Goal: Communication & Community: Participate in discussion

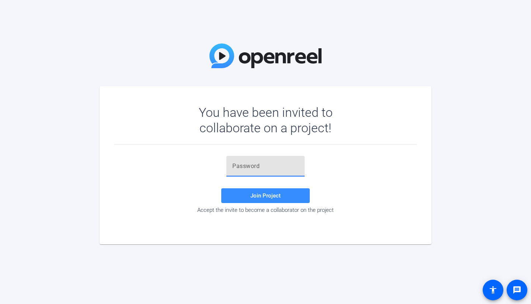
click at [260, 166] on input "text" at bounding box center [265, 166] width 66 height 9
paste input "6B88z$"
type input "6B88z$"
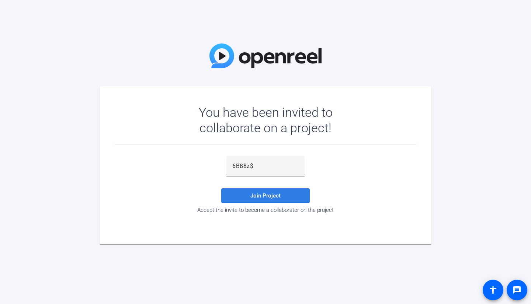
click at [258, 199] on span at bounding box center [265, 196] width 88 height 18
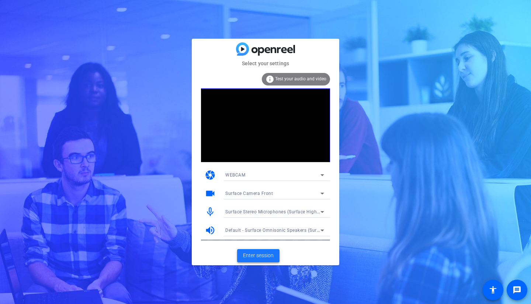
click at [252, 253] on span "Enter session" at bounding box center [258, 256] width 31 height 8
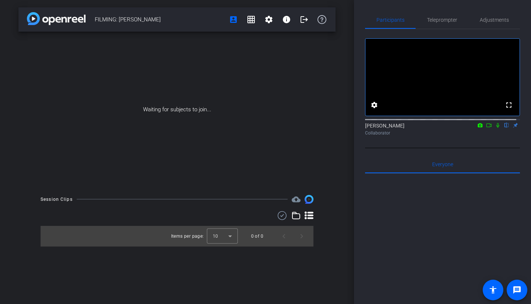
click at [495, 128] on icon at bounding box center [498, 125] width 6 height 5
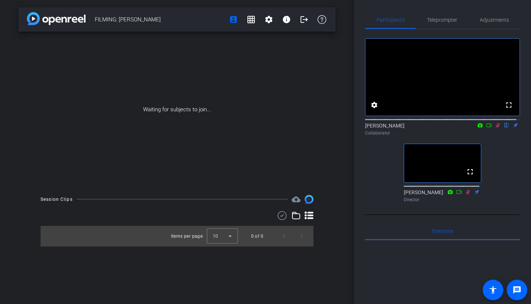
click at [495, 128] on icon at bounding box center [498, 125] width 6 height 5
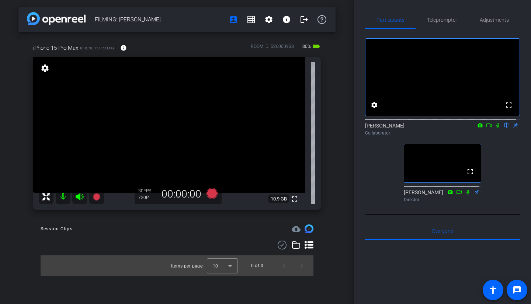
click at [495, 128] on icon at bounding box center [498, 125] width 6 height 5
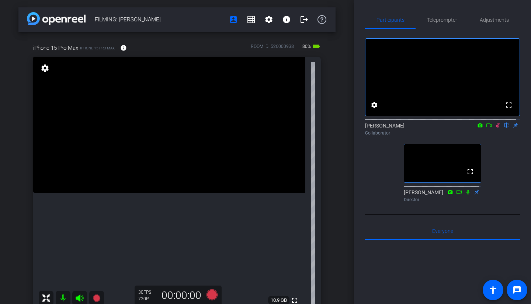
click at [495, 128] on icon at bounding box center [498, 125] width 6 height 5
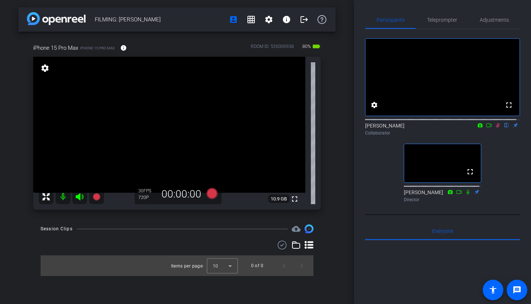
click at [495, 128] on icon at bounding box center [498, 125] width 6 height 5
click at [496, 128] on icon at bounding box center [498, 125] width 4 height 5
click at [496, 128] on icon at bounding box center [497, 125] width 3 height 5
click at [496, 128] on icon at bounding box center [498, 125] width 4 height 5
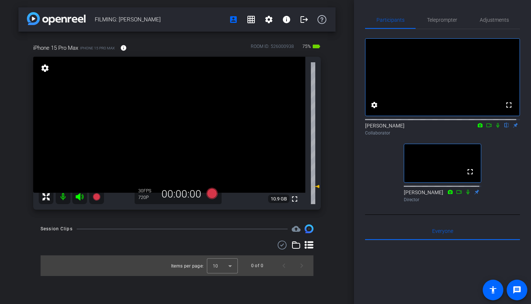
click at [496, 128] on icon at bounding box center [497, 125] width 3 height 5
click at [495, 128] on icon at bounding box center [498, 125] width 6 height 5
click at [486, 128] on icon at bounding box center [489, 125] width 6 height 5
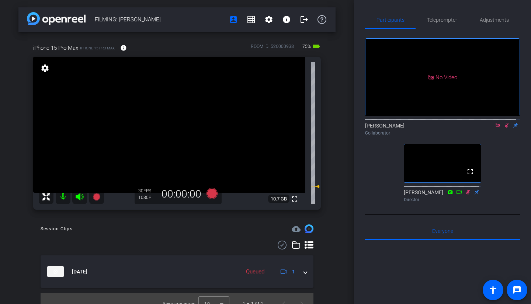
click at [495, 128] on icon at bounding box center [498, 125] width 6 height 5
click at [486, 127] on icon at bounding box center [488, 126] width 5 height 4
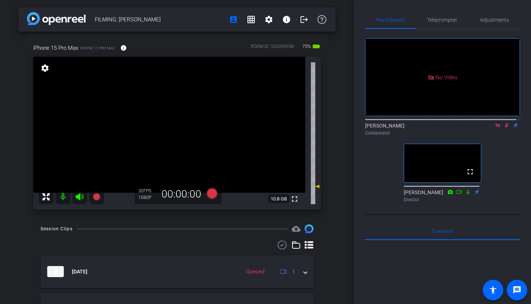
click at [496, 127] on icon at bounding box center [498, 125] width 4 height 4
click at [496, 128] on icon at bounding box center [498, 125] width 4 height 5
click at [496, 128] on icon at bounding box center [497, 125] width 3 height 5
click at [486, 128] on icon at bounding box center [489, 125] width 6 height 5
click at [495, 128] on icon at bounding box center [498, 125] width 6 height 5
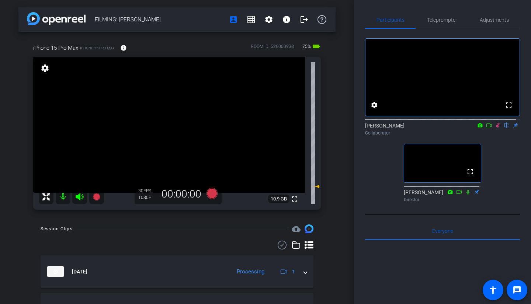
click at [495, 128] on icon at bounding box center [498, 125] width 6 height 5
click at [487, 128] on icon at bounding box center [489, 125] width 6 height 5
click at [496, 127] on icon at bounding box center [498, 125] width 4 height 4
click at [486, 128] on icon at bounding box center [489, 125] width 6 height 5
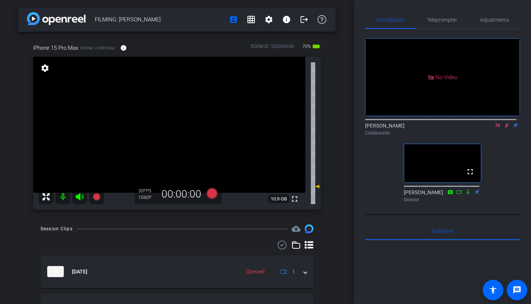
click at [496, 127] on icon at bounding box center [498, 125] width 4 height 4
click at [495, 128] on icon at bounding box center [498, 125] width 6 height 5
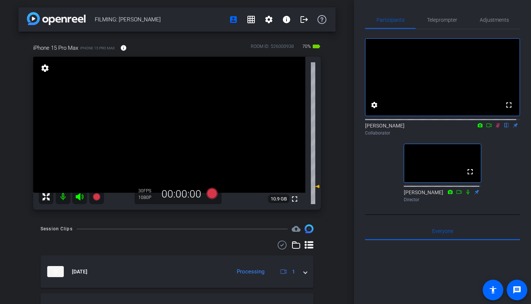
click at [496, 128] on icon at bounding box center [498, 125] width 4 height 5
click at [495, 128] on icon at bounding box center [498, 125] width 6 height 5
click at [496, 128] on icon at bounding box center [498, 125] width 4 height 5
click at [496, 128] on icon at bounding box center [497, 125] width 3 height 5
click at [486, 128] on icon at bounding box center [489, 125] width 6 height 5
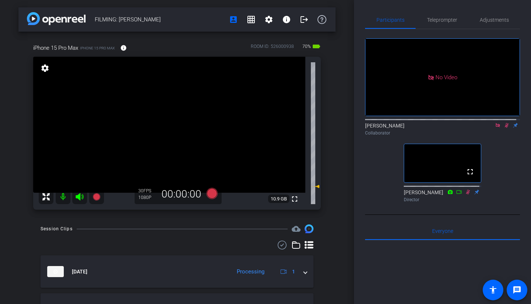
click at [496, 127] on icon at bounding box center [498, 125] width 4 height 4
click at [487, 128] on icon at bounding box center [489, 125] width 6 height 5
click at [497, 129] on mat-icon at bounding box center [497, 125] width 9 height 7
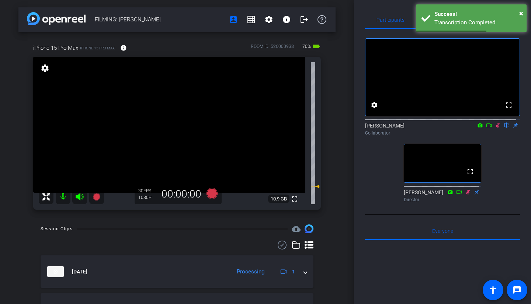
click at [486, 128] on icon at bounding box center [489, 125] width 6 height 5
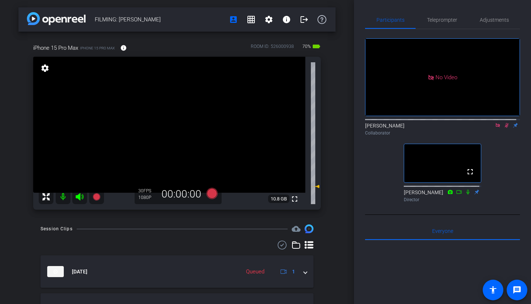
click at [495, 128] on icon at bounding box center [498, 125] width 6 height 5
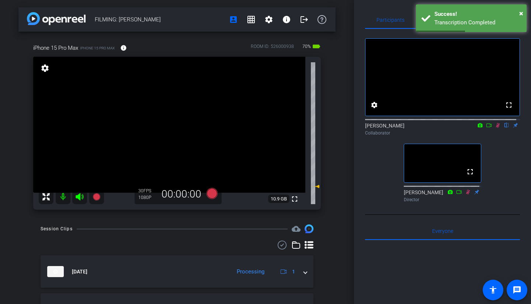
click at [486, 128] on icon at bounding box center [489, 125] width 6 height 5
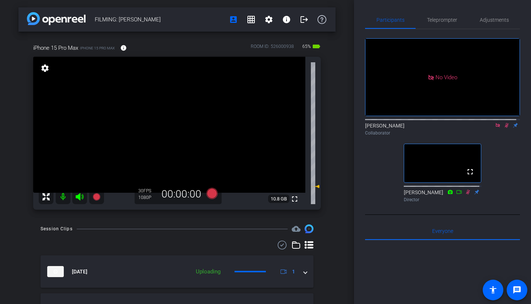
click at [496, 129] on mat-icon at bounding box center [497, 125] width 9 height 7
click at [486, 128] on icon at bounding box center [489, 125] width 6 height 5
click at [495, 128] on icon at bounding box center [498, 125] width 6 height 5
click at [496, 128] on icon at bounding box center [498, 125] width 6 height 5
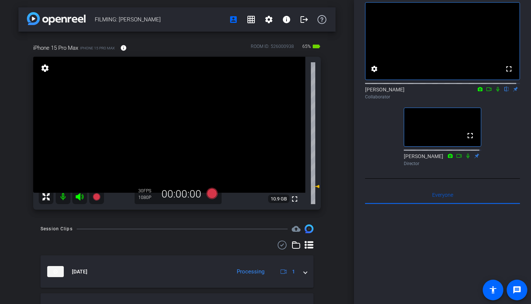
scroll to position [36, 0]
